Goal: Task Accomplishment & Management: Manage account settings

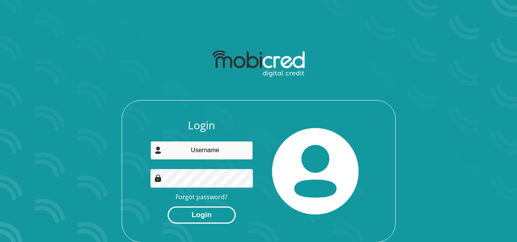
type input "[EMAIL_ADDRESS][DOMAIN_NAME]"
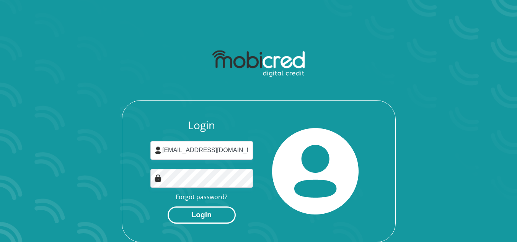
click at [199, 215] on button "Login" at bounding box center [201, 214] width 68 height 17
